Goal: Navigation & Orientation: Find specific page/section

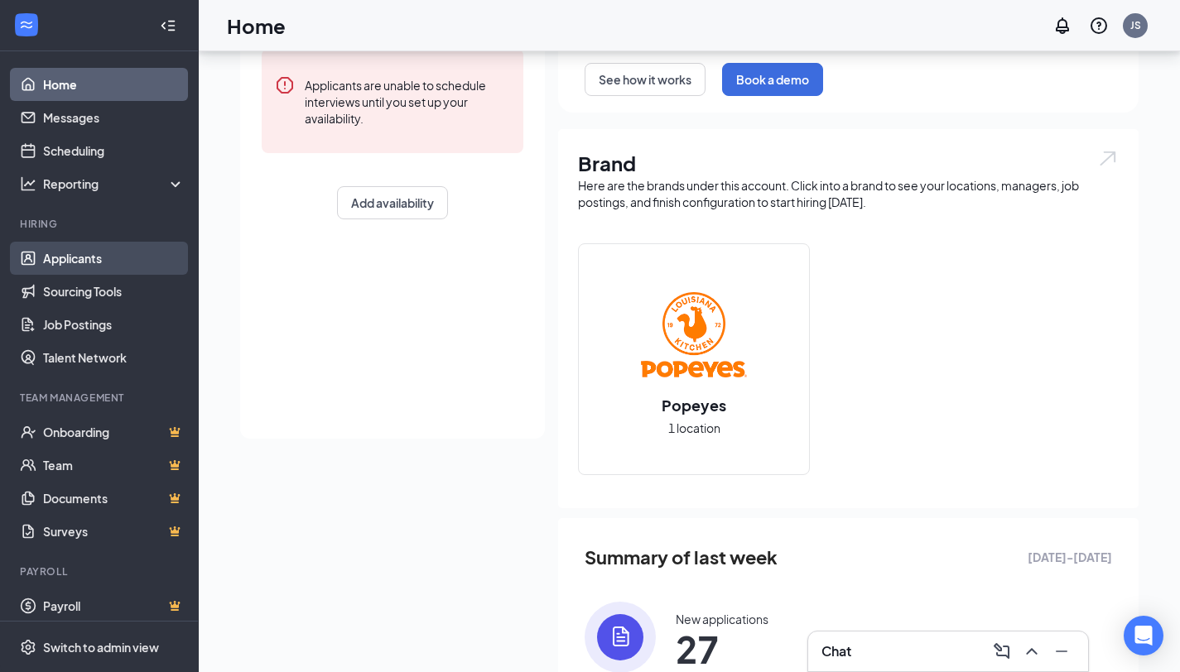
click at [99, 258] on link "Applicants" at bounding box center [114, 258] width 142 height 33
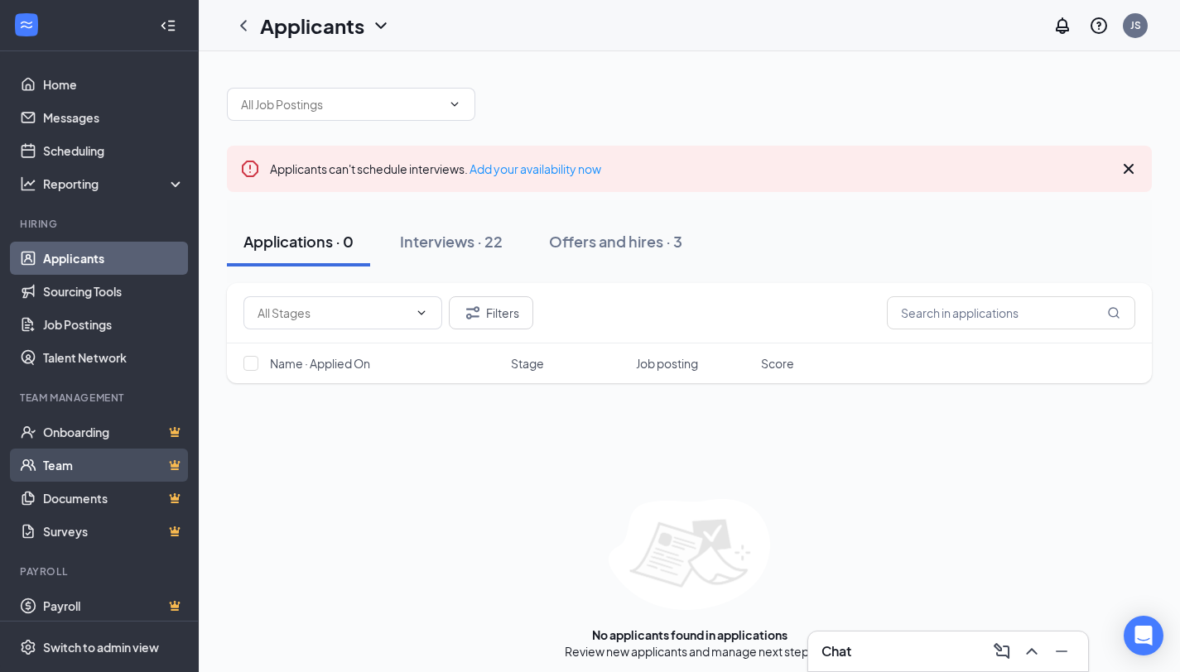
click at [98, 469] on link "Team" at bounding box center [114, 465] width 142 height 33
